Goal: Task Accomplishment & Management: Complete application form

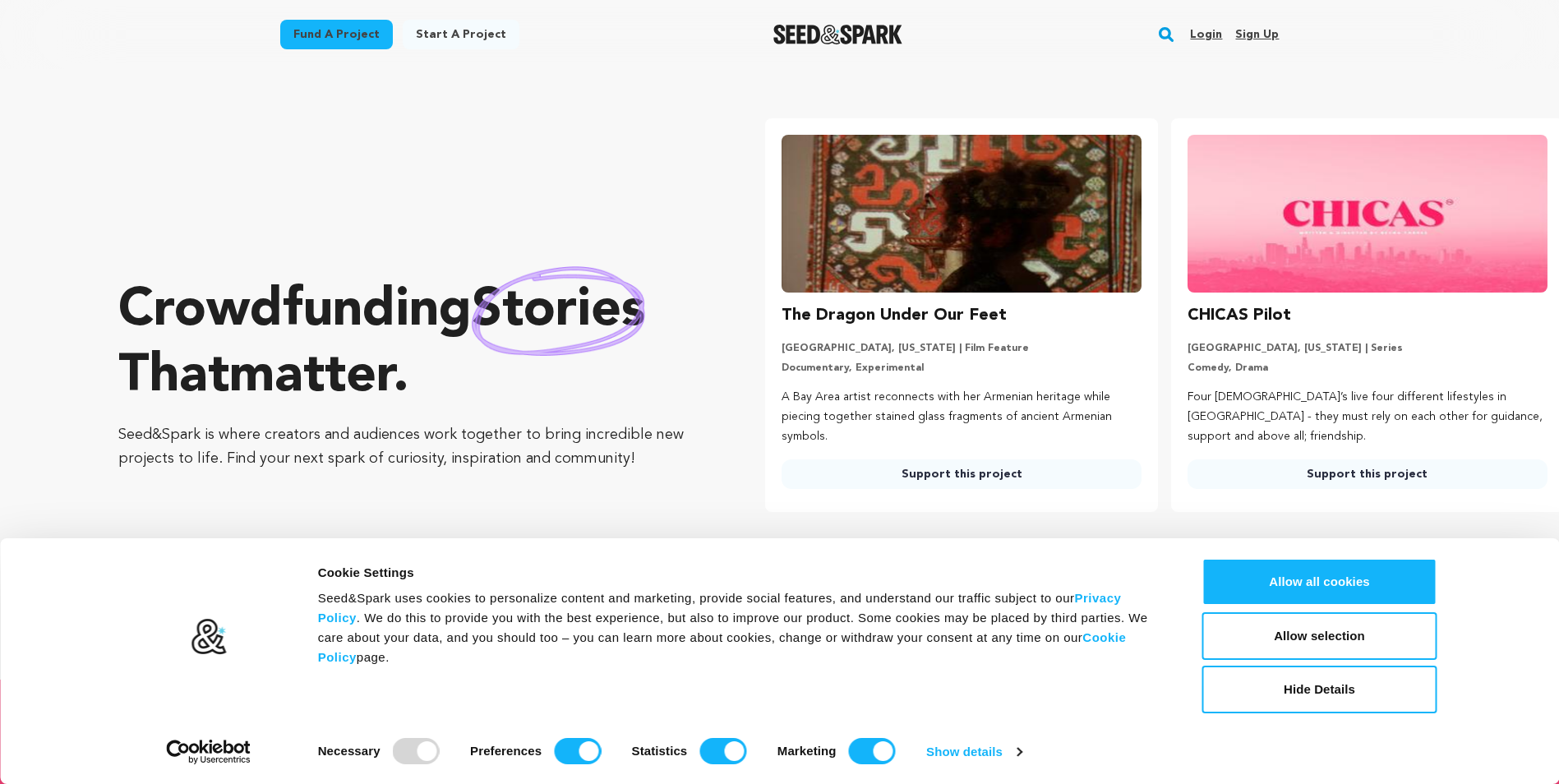
scroll to position [0, 419]
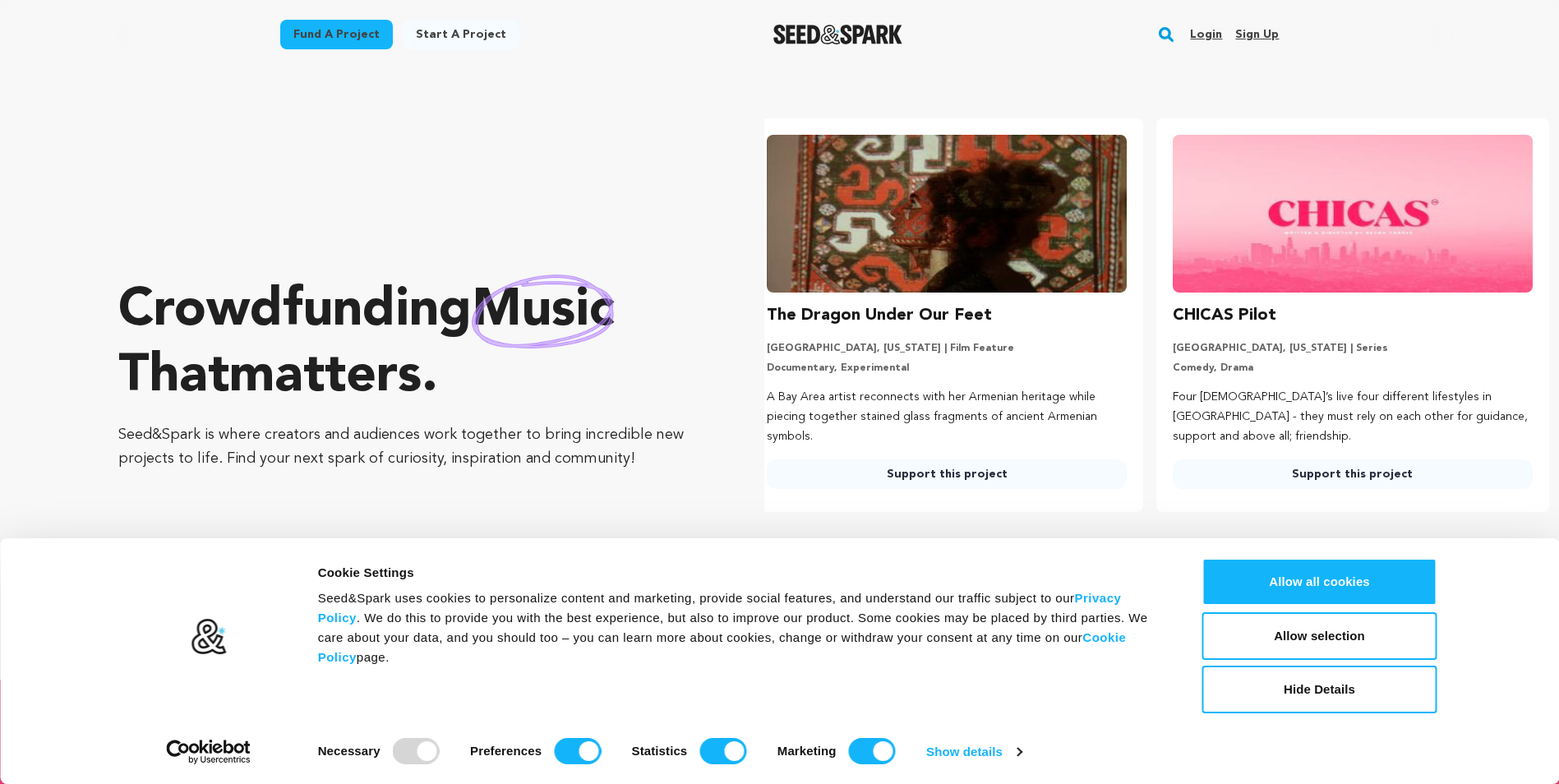
click at [1217, 24] on link "Login" at bounding box center [1206, 34] width 32 height 26
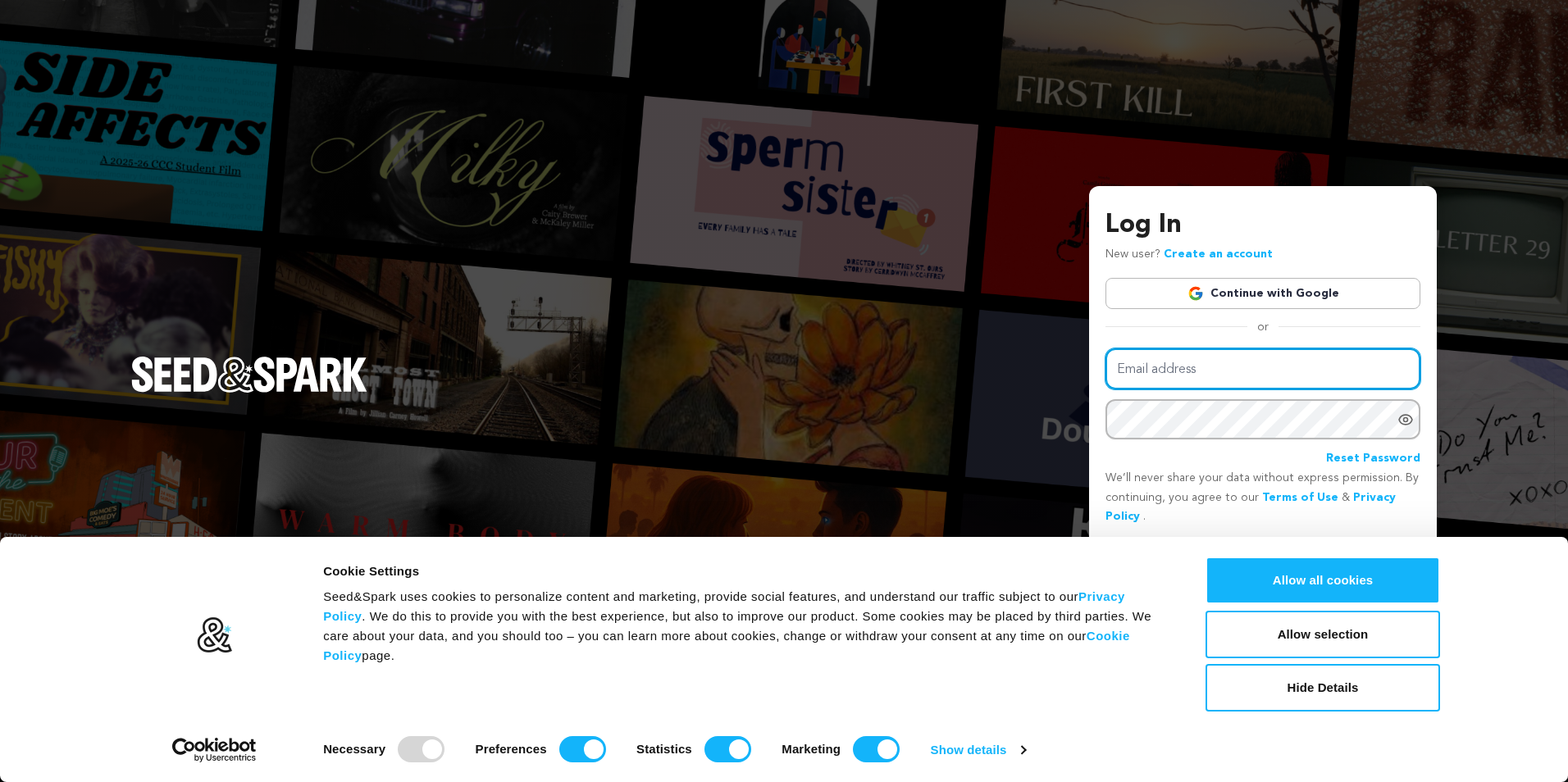
click at [1192, 349] on input "Email address" at bounding box center [1263, 369] width 315 height 42
type input "funmiproductions@yahoo.ca"
click at [1213, 396] on div "Email address funmiproductions@yahoo.ca Password Reset Password" at bounding box center [1263, 408] width 315 height 121
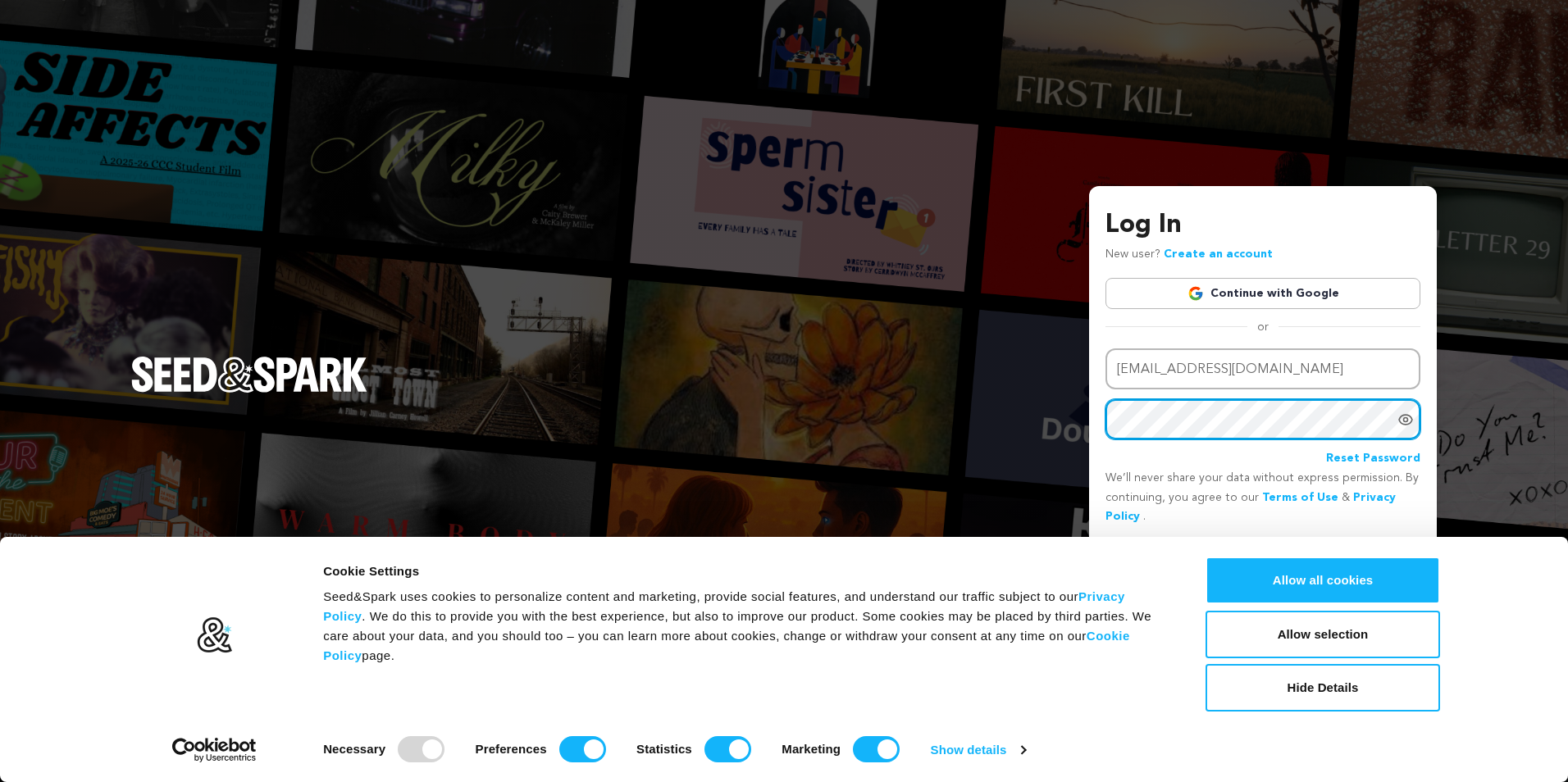
click at [1362, 540] on button "Login" at bounding box center [1391, 555] width 58 height 29
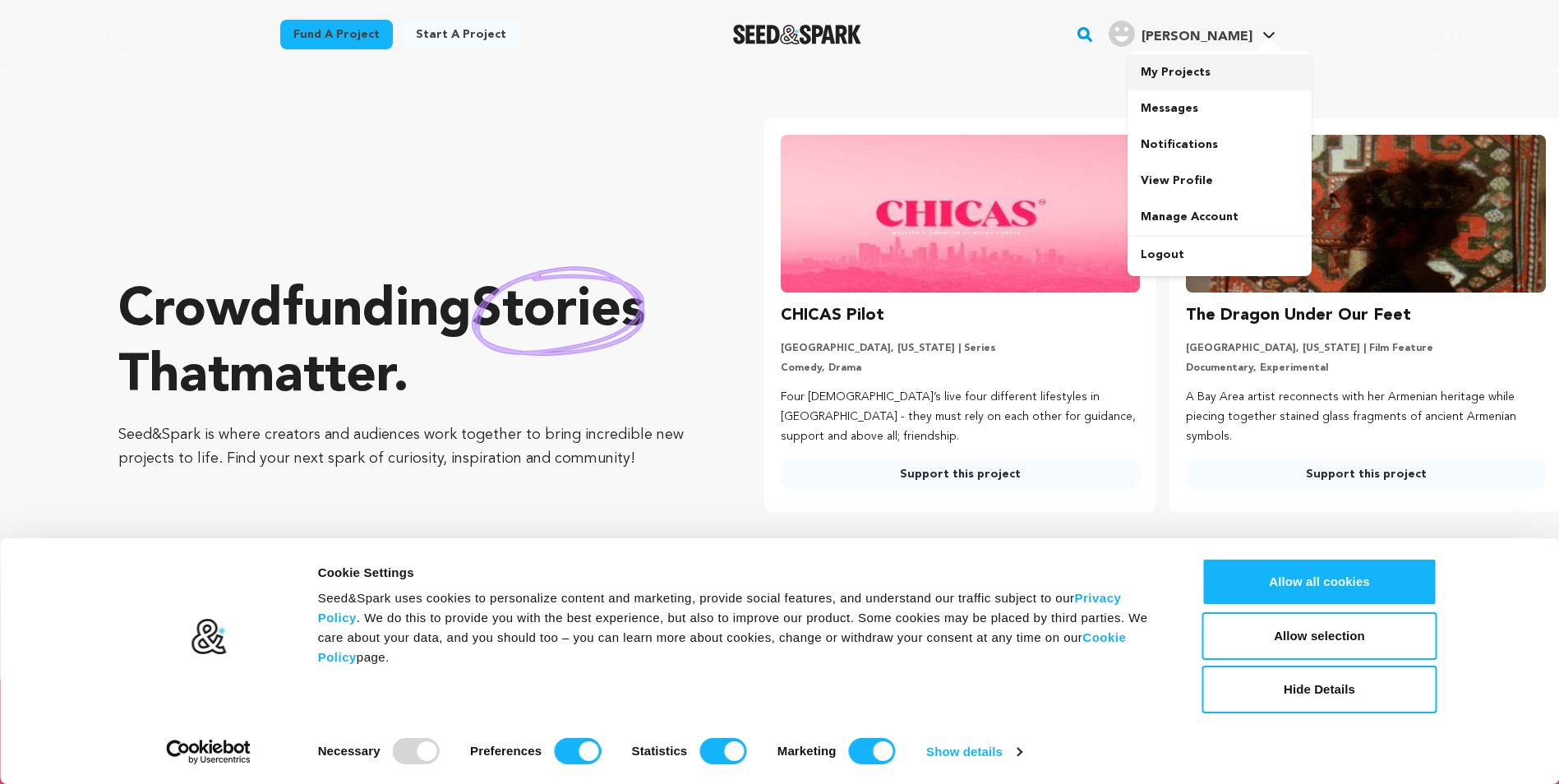
click at [1206, 73] on link "My Projects" at bounding box center [1219, 72] width 184 height 36
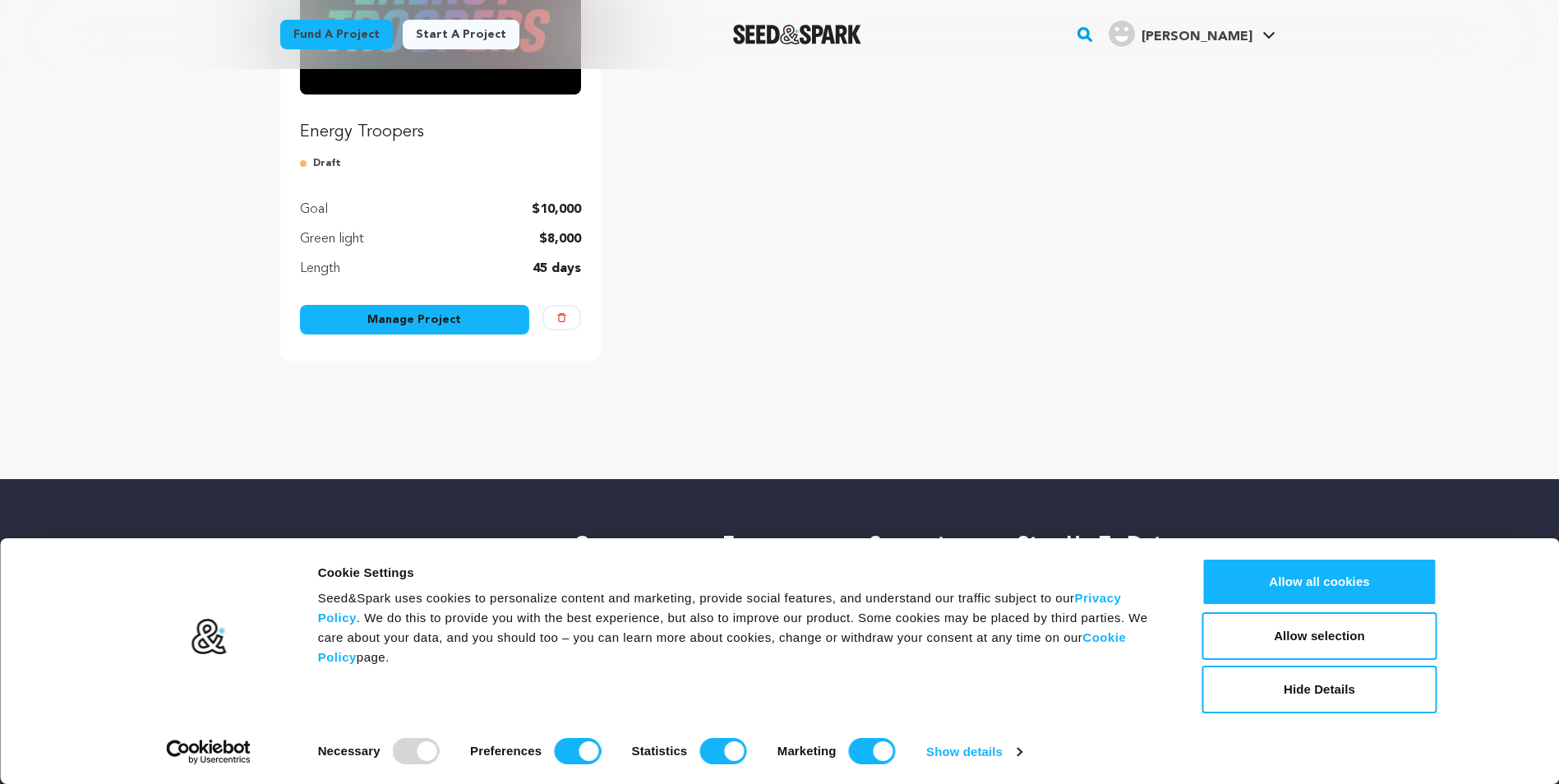
scroll to position [329, 0]
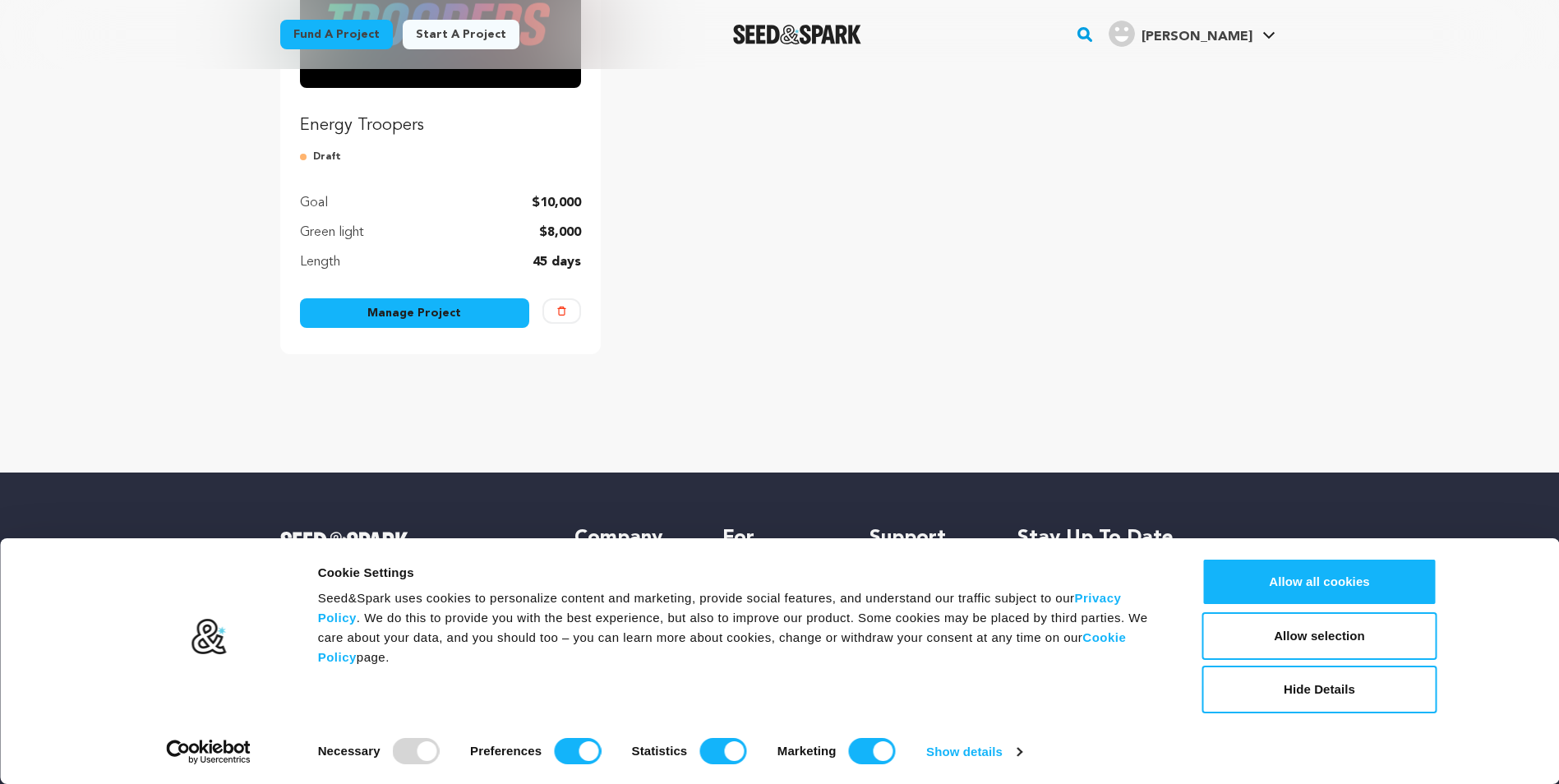
click at [368, 311] on link "Manage Project" at bounding box center [415, 312] width 230 height 29
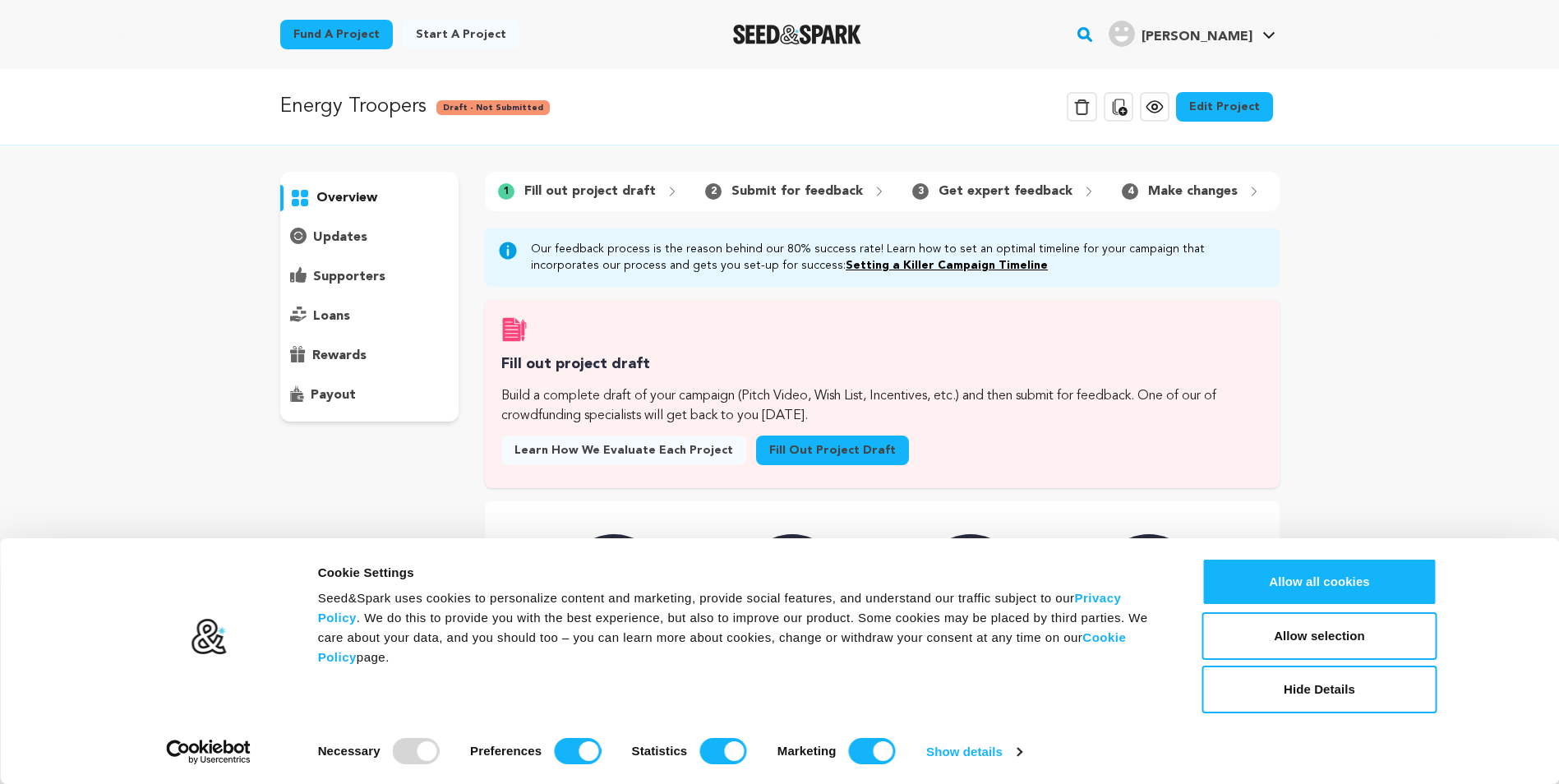
click at [751, 197] on p "Submit for feedback" at bounding box center [797, 192] width 131 height 20
click at [392, 235] on div "updates" at bounding box center [370, 237] width 180 height 26
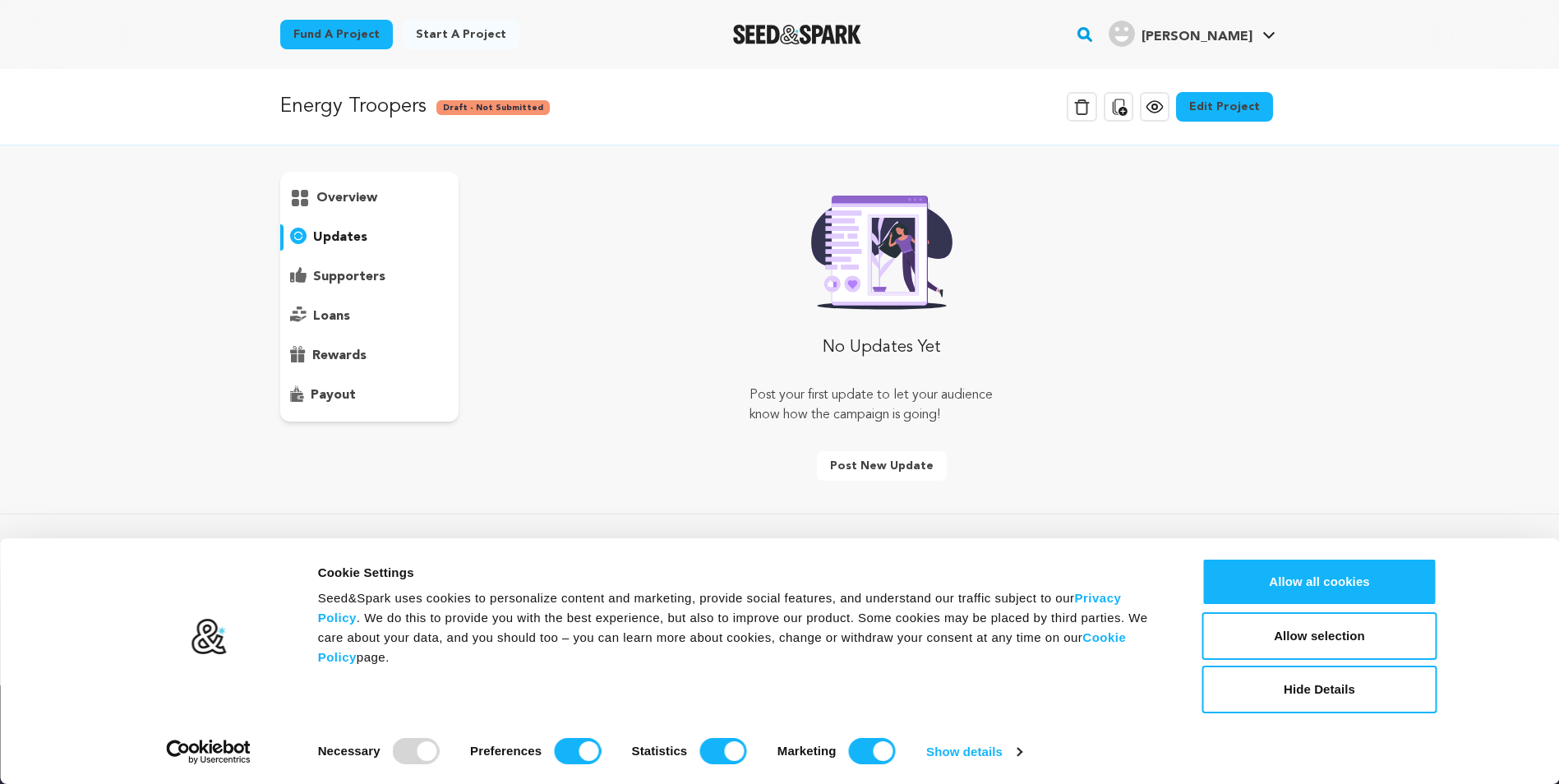
click at [371, 208] on div "overview" at bounding box center [370, 197] width 180 height 26
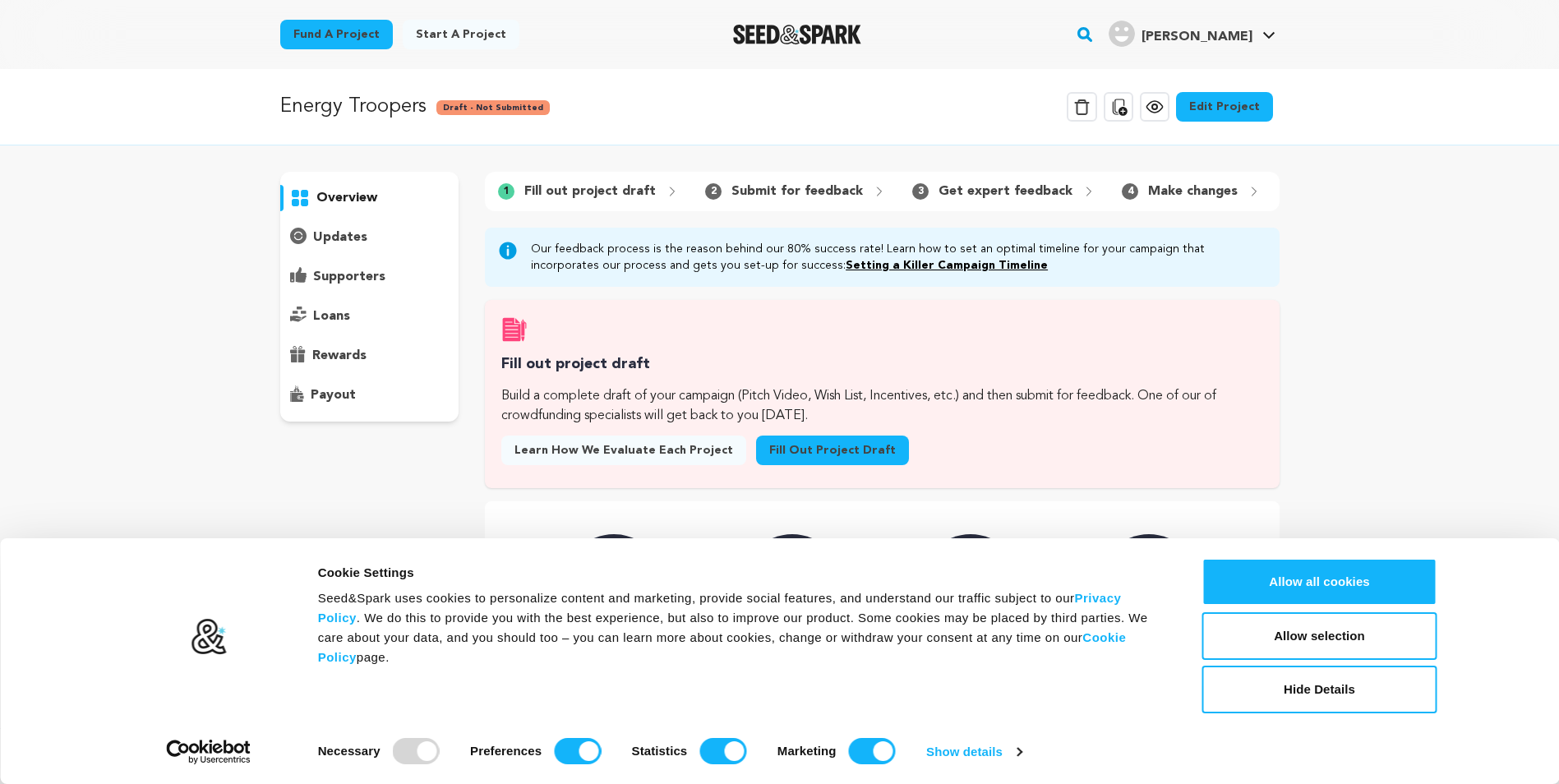
click at [807, 452] on link "Fill out project draft" at bounding box center [833, 450] width 153 height 29
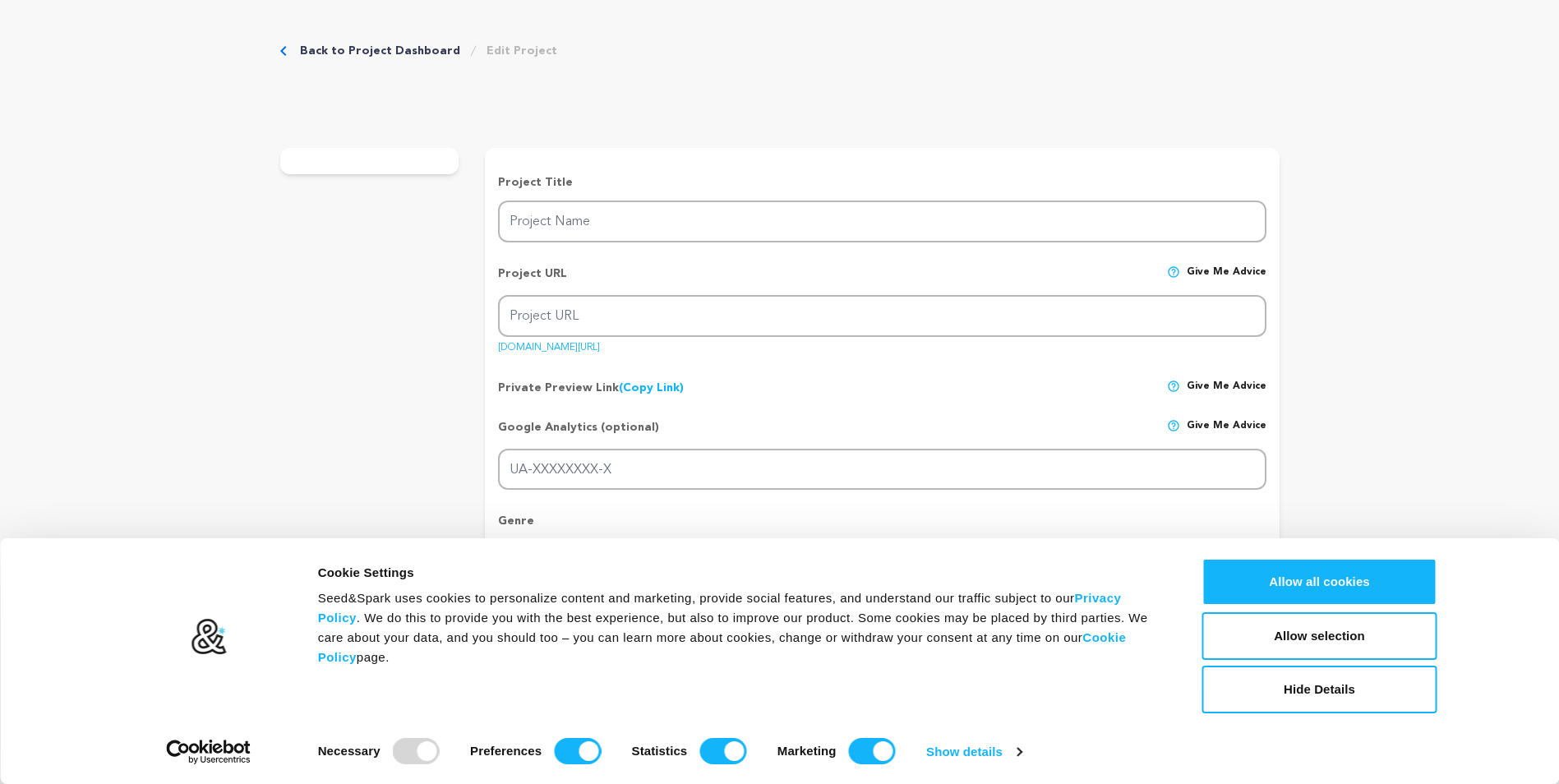
type input "Energy Troopers"
type input "energy-troopers"
type input "Anime Superheroes. Dark magic. Martial arts. Color-coded suits. What else do yo…"
type textarea ""The Energy Troopers, a team of young adult superheroes must come together to d…"
type textarea "A love letter to the Saturday mornings of my childhood. This short blends nosta…"
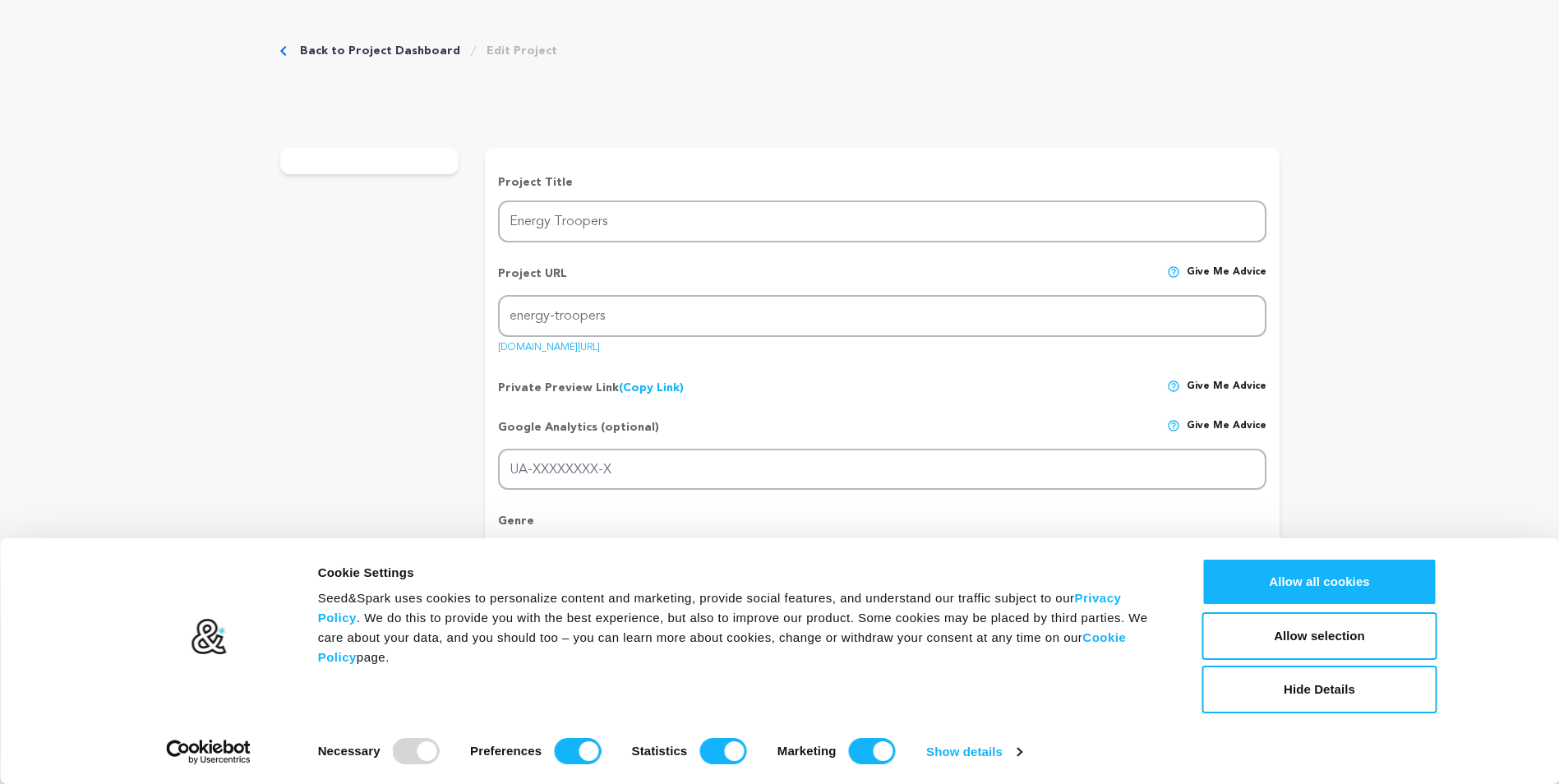
radio input "true"
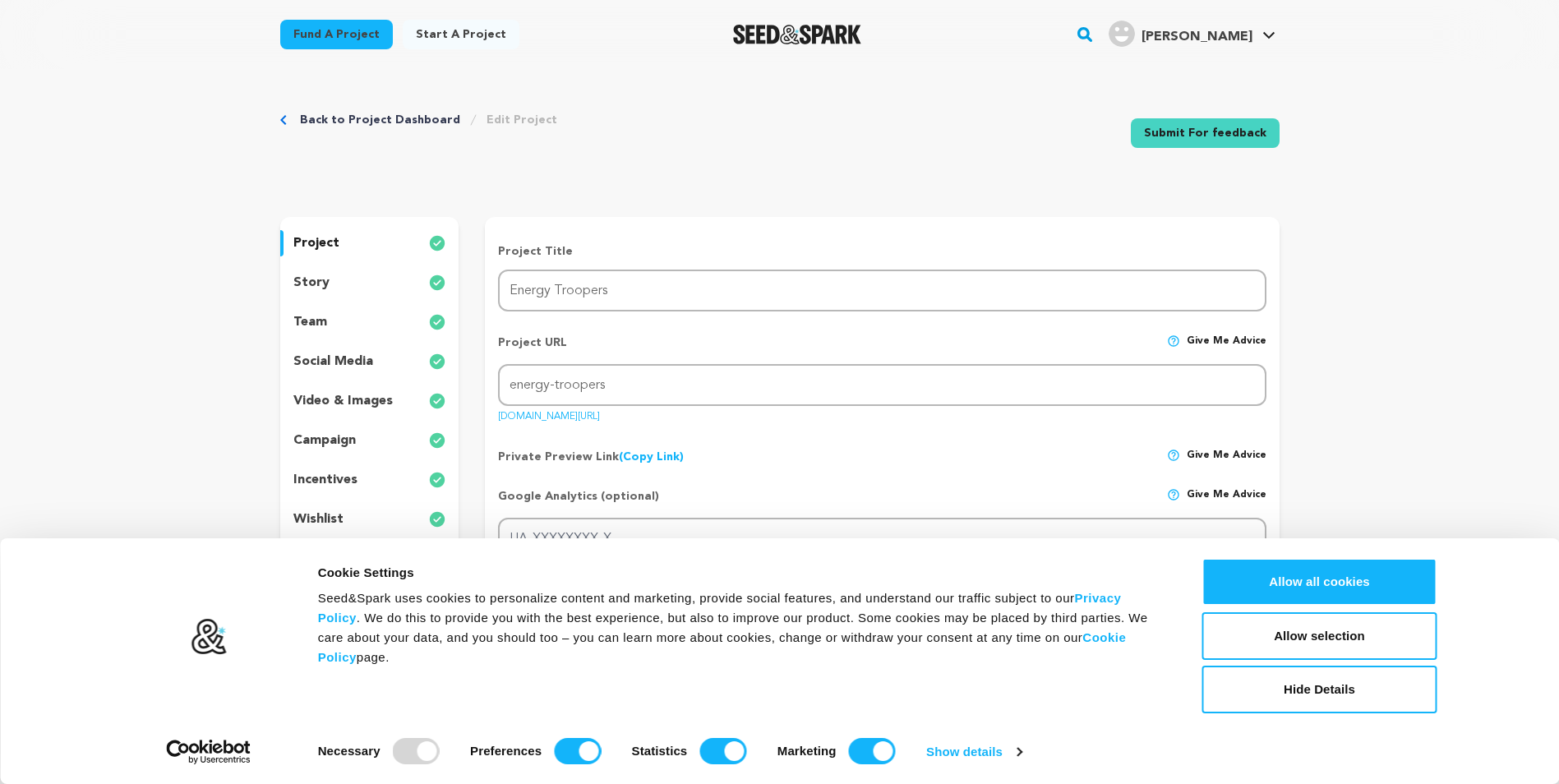
click at [1221, 124] on link "Submit For feedback" at bounding box center [1205, 133] width 149 height 29
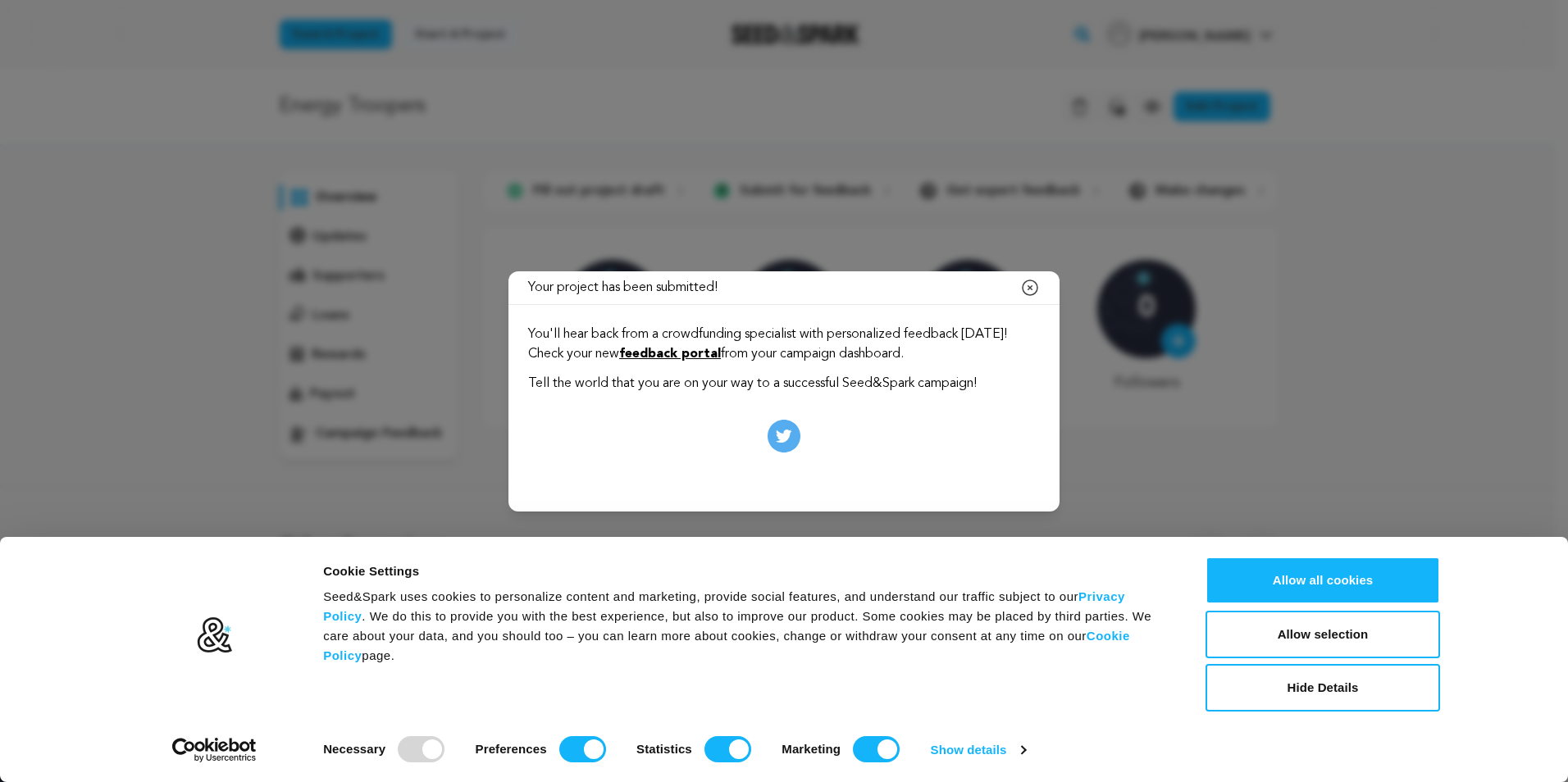
drag, startPoint x: 1034, startPoint y: 285, endPoint x: 724, endPoint y: 361, distance: 319.2
click at [748, 361] on div "Your project has been submitted! Close modal You'll hear back from a crowdfundi…" at bounding box center [783, 391] width 551 height 240
click at [715, 358] on link "feedback portal" at bounding box center [670, 354] width 102 height 13
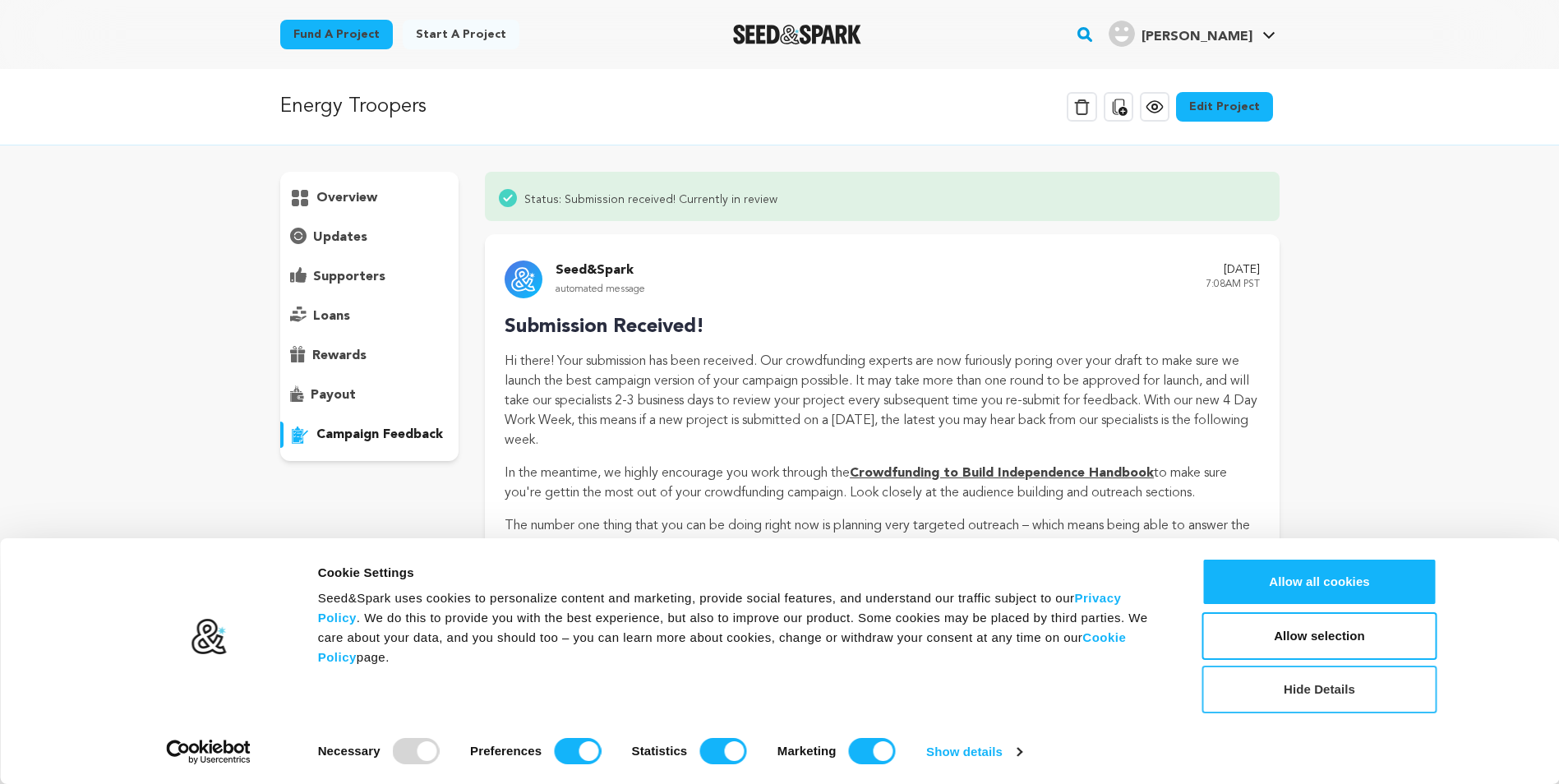
click at [1272, 689] on button "Hide Details" at bounding box center [1319, 689] width 235 height 48
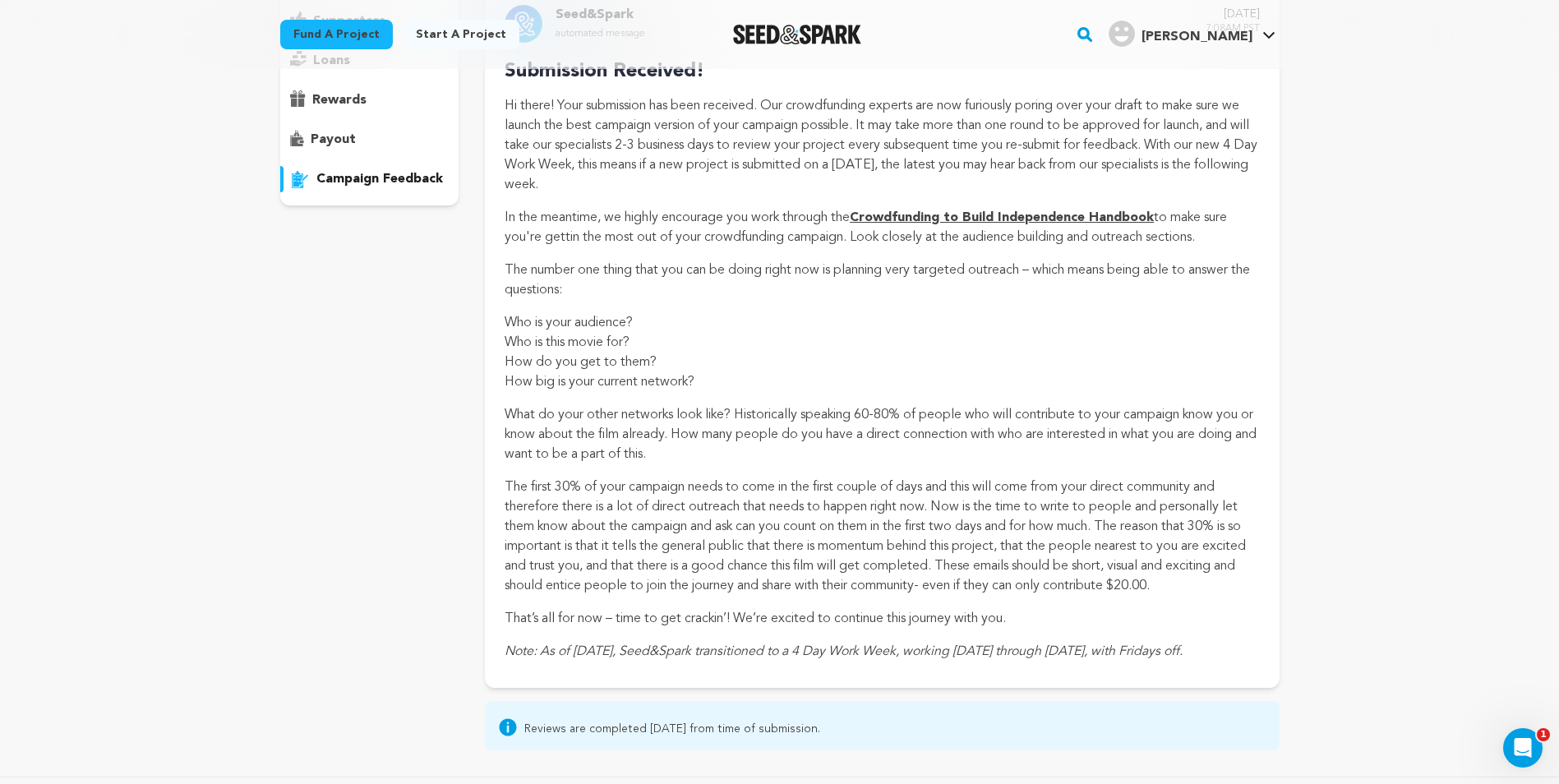
scroll to position [246, 0]
